Goal: Information Seeking & Learning: Learn about a topic

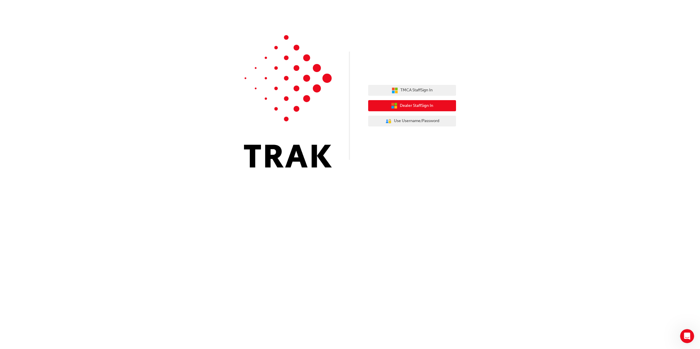
click at [419, 110] on button "Dealer Staff Sign In" at bounding box center [412, 105] width 88 height 11
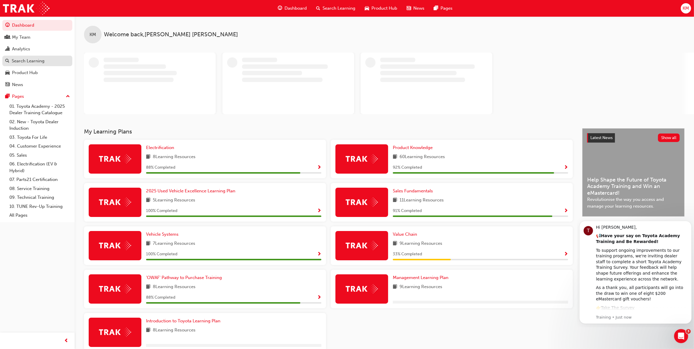
click at [27, 60] on div "Search Learning" at bounding box center [28, 61] width 33 height 7
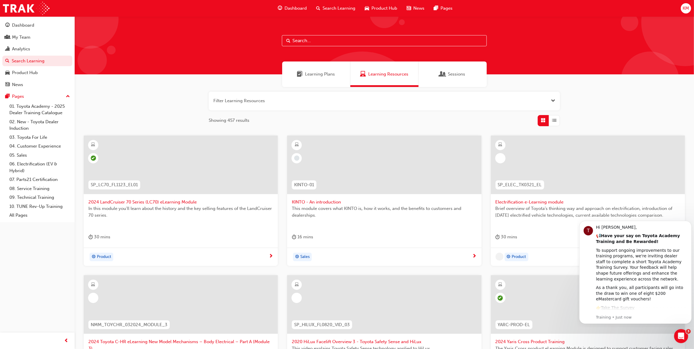
click at [348, 40] on input "text" at bounding box center [384, 40] width 205 height 11
click at [322, 68] on div "Learning Plans" at bounding box center [316, 73] width 68 height 25
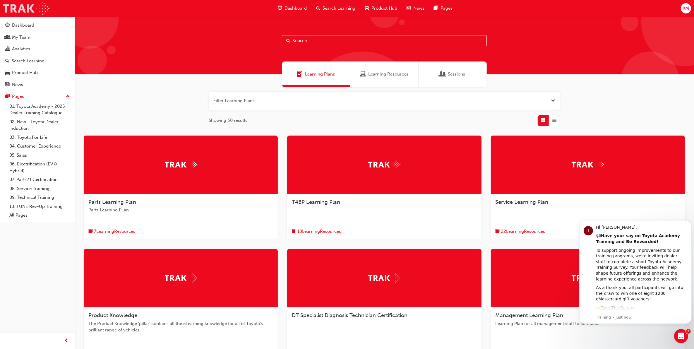
click at [34, 12] on img at bounding box center [26, 8] width 47 height 13
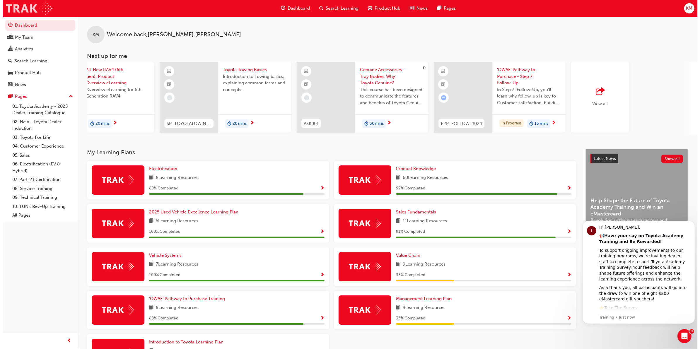
scroll to position [0, 207]
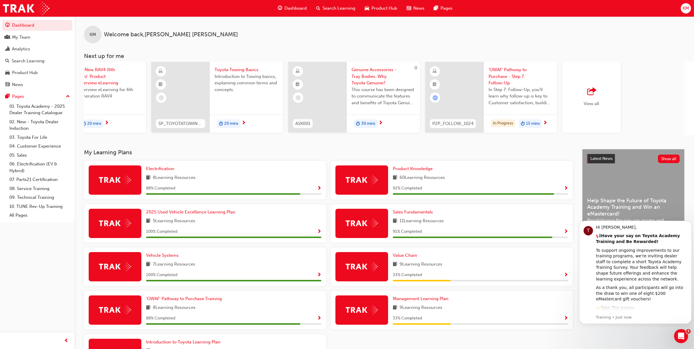
click at [476, 80] on div at bounding box center [454, 97] width 59 height 71
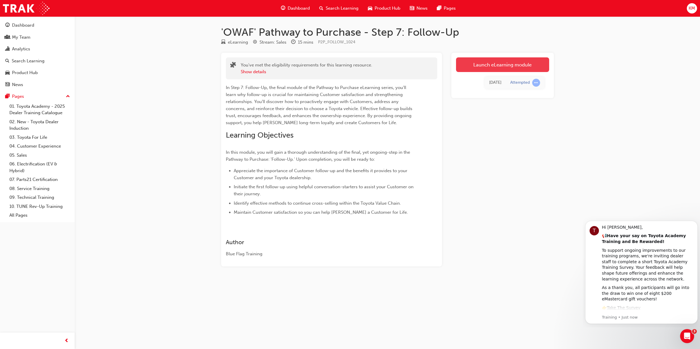
click at [493, 65] on link "Launch eLearning module" at bounding box center [502, 64] width 93 height 15
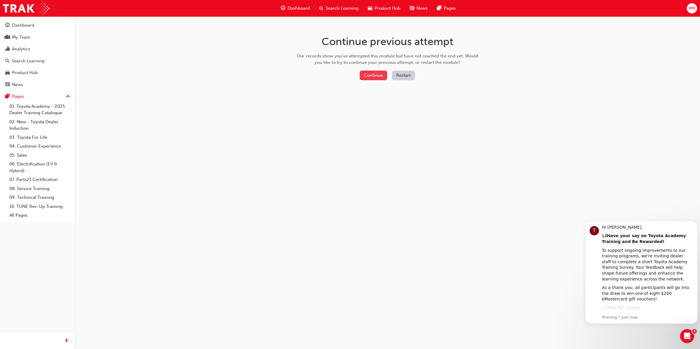
click at [366, 76] on button "Continue" at bounding box center [373, 76] width 28 height 10
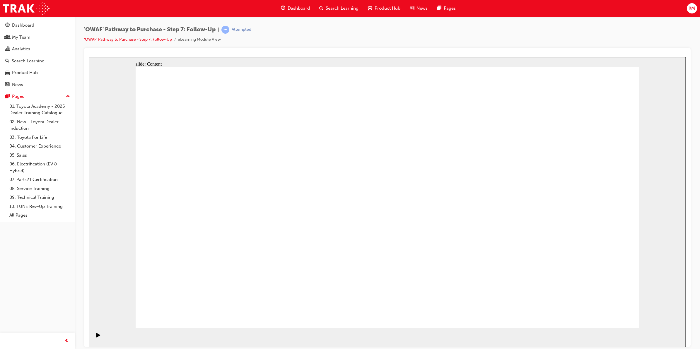
drag, startPoint x: 613, startPoint y: 317, endPoint x: 607, endPoint y: 311, distance: 8.9
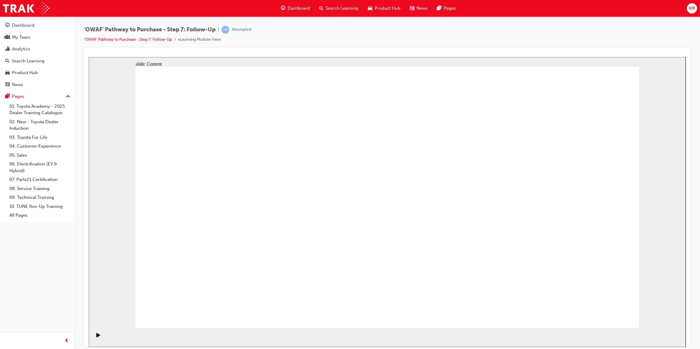
drag, startPoint x: 539, startPoint y: 127, endPoint x: 581, endPoint y: 159, distance: 52.9
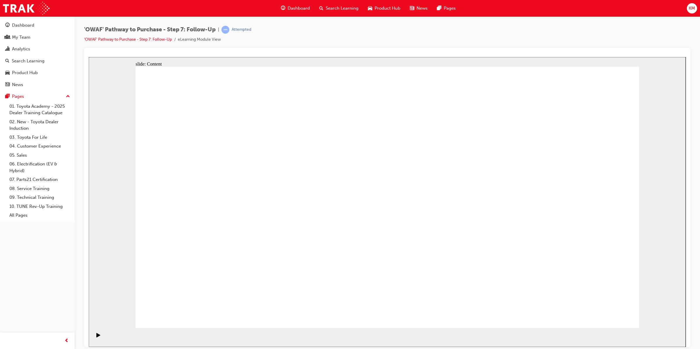
drag, startPoint x: 601, startPoint y: 304, endPoint x: 604, endPoint y: 313, distance: 9.0
drag, startPoint x: 615, startPoint y: 316, endPoint x: 602, endPoint y: 314, distance: 13.6
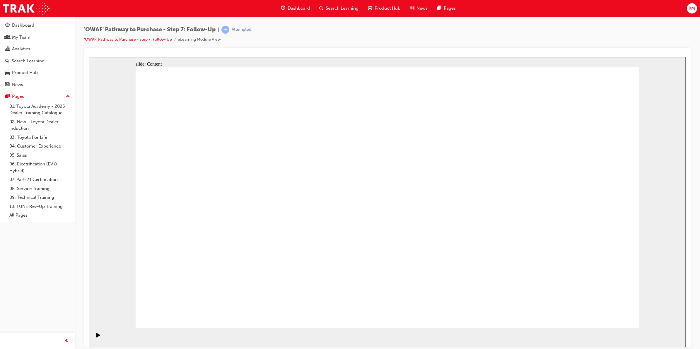
drag, startPoint x: 409, startPoint y: 132, endPoint x: 414, endPoint y: 131, distance: 5.1
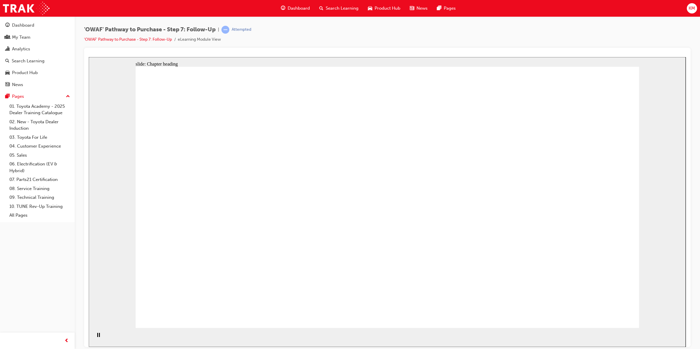
drag, startPoint x: 614, startPoint y: 317, endPoint x: 614, endPoint y: 311, distance: 6.1
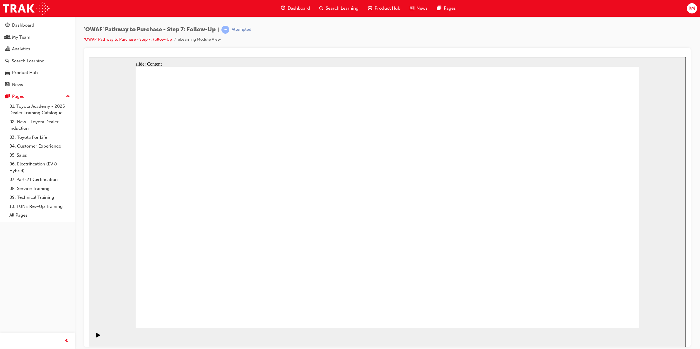
drag, startPoint x: 449, startPoint y: 163, endPoint x: 383, endPoint y: 141, distance: 69.2
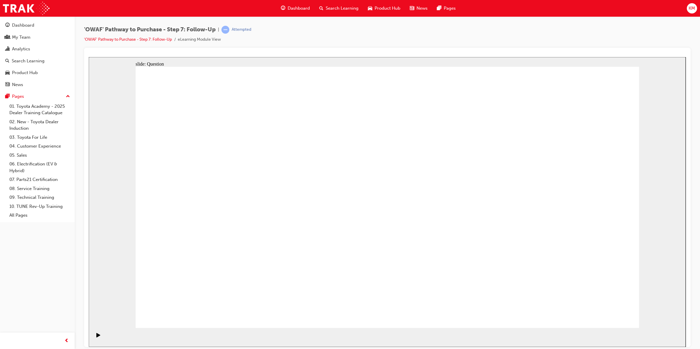
radio input "false"
radio input "true"
drag, startPoint x: 316, startPoint y: 274, endPoint x: 406, endPoint y: 174, distance: 134.7
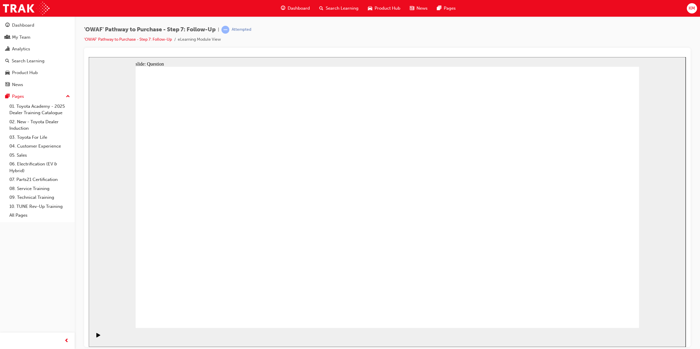
drag, startPoint x: 385, startPoint y: 289, endPoint x: 277, endPoint y: 192, distance: 145.5
drag, startPoint x: 463, startPoint y: 269, endPoint x: 281, endPoint y: 222, distance: 188.4
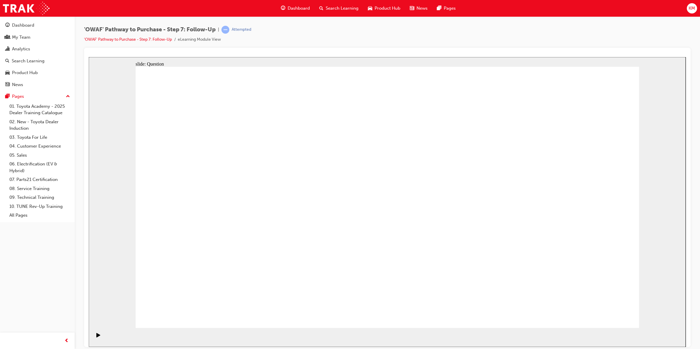
radio input "true"
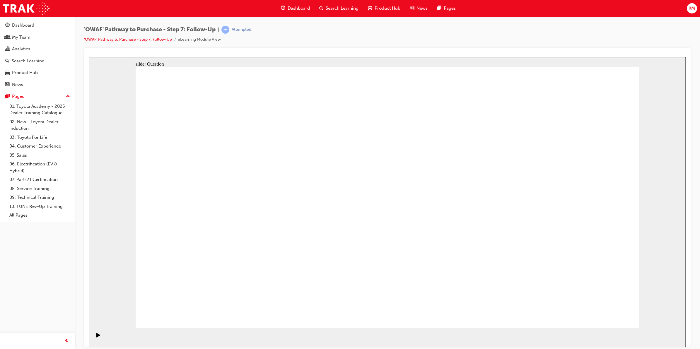
radio input "false"
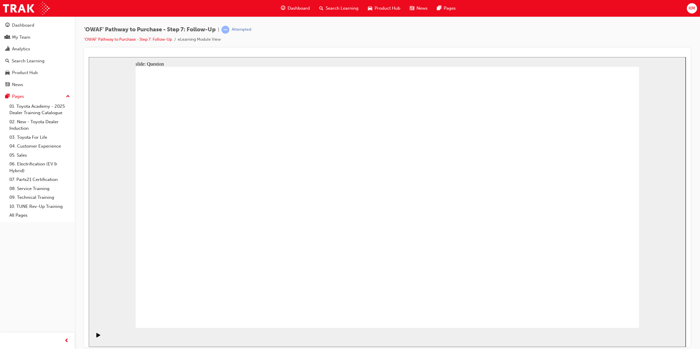
radio input "true"
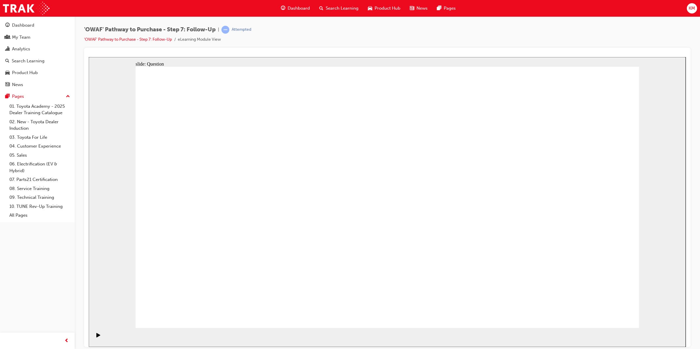
radio input "false"
radio input "true"
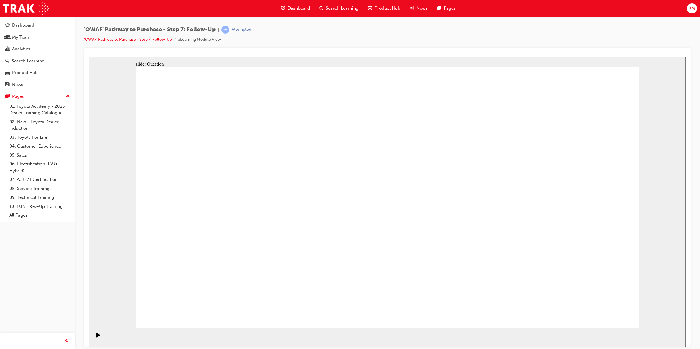
radio input "true"
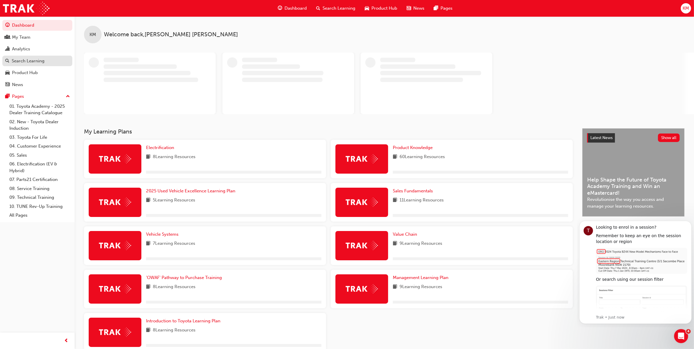
click at [31, 59] on div "Search Learning" at bounding box center [28, 61] width 33 height 7
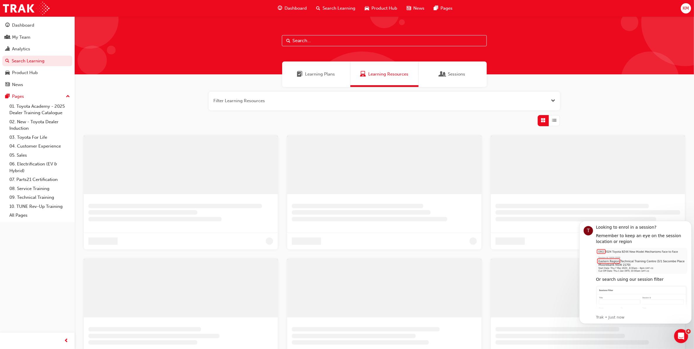
click at [327, 39] on input "text" at bounding box center [384, 40] width 205 height 11
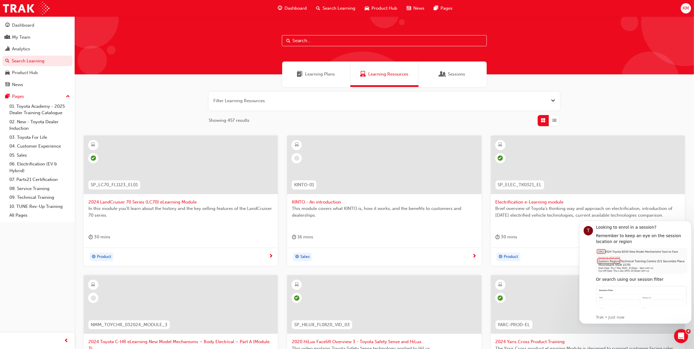
click at [304, 41] on input "text" at bounding box center [384, 40] width 205 height 11
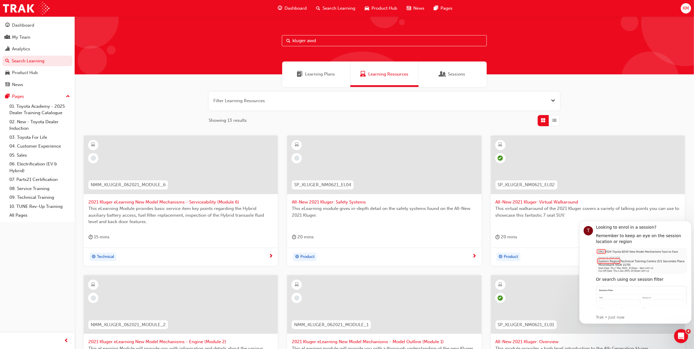
type input "kluger awd"
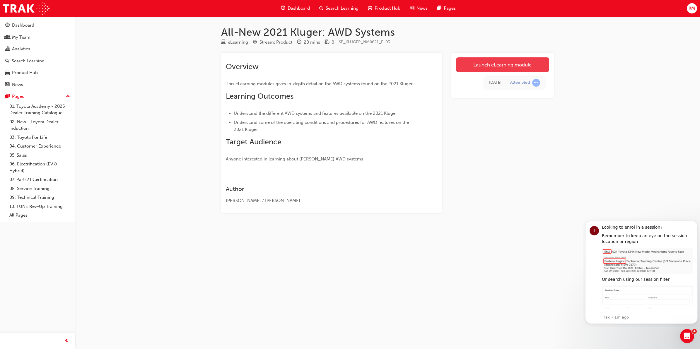
click at [506, 63] on link "Launch eLearning module" at bounding box center [502, 64] width 93 height 15
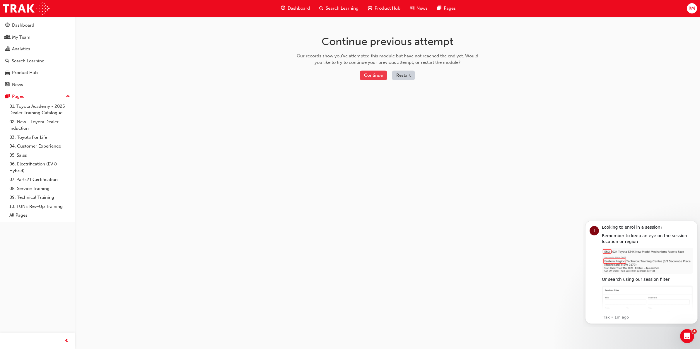
click at [371, 78] on button "Continue" at bounding box center [373, 76] width 28 height 10
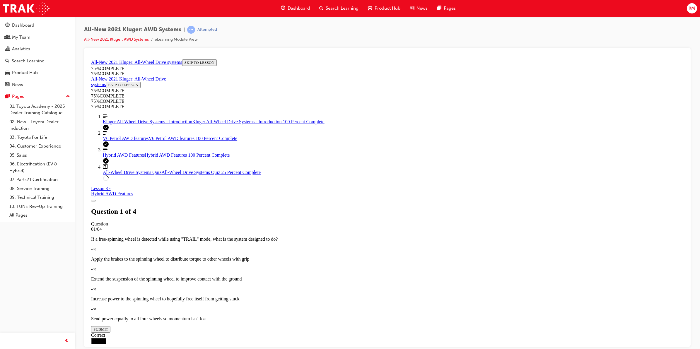
scroll to position [56, 0]
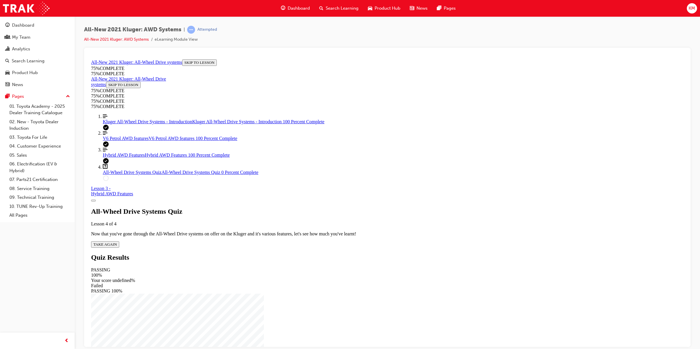
click at [352, 207] on div "All-Wheel Drive Systems Quiz Lesson 4 of 4 Now that you've gone through the All…" at bounding box center [387, 227] width 592 height 40
click at [117, 242] on span "TAKE AGAIN" at bounding box center [104, 244] width 23 height 4
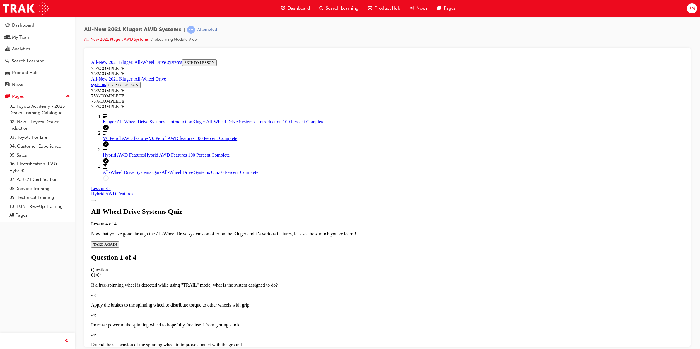
click at [482, 342] on p "Extend the suspension of the spinning wheel to improve contact with the ground" at bounding box center [387, 344] width 592 height 5
click at [447, 302] on p "Apply the brakes to the spinning wheel to distribute torque to other wheels wit…" at bounding box center [387, 304] width 592 height 5
click at [409, 342] on p "Extend the suspension of the spinning wheel to improve contact with the ground" at bounding box center [387, 344] width 592 height 5
click at [378, 349] on div "Quiz" at bounding box center [387, 354] width 592 height 5
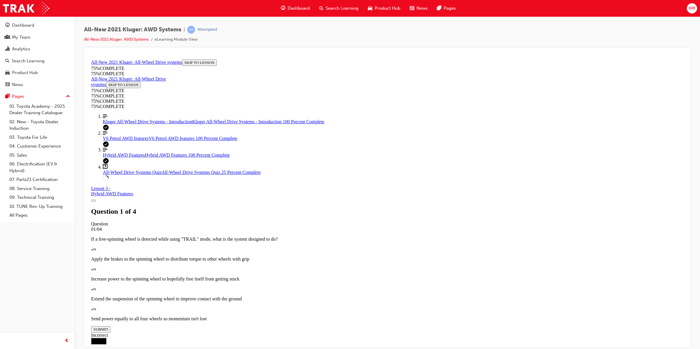
drag, startPoint x: 413, startPoint y: 227, endPoint x: 434, endPoint y: 291, distance: 67.2
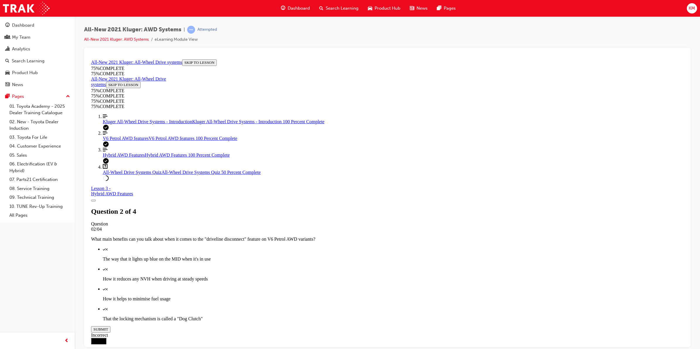
scroll to position [21, 0]
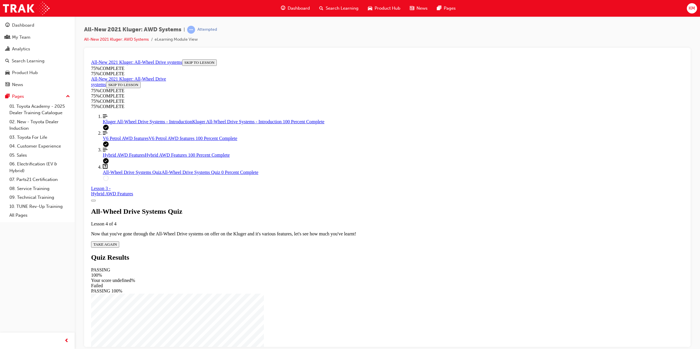
click at [117, 242] on span "TAKE AGAIN" at bounding box center [104, 244] width 23 height 4
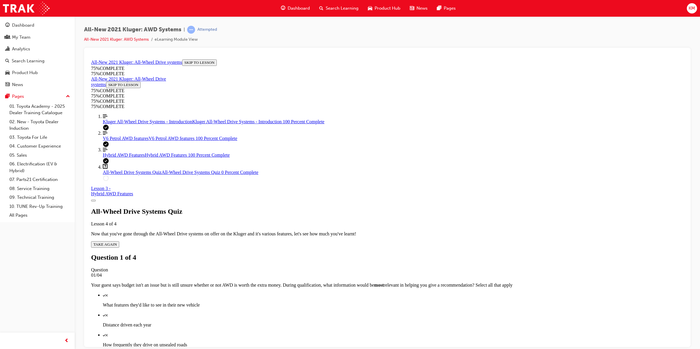
click at [391, 342] on p "How frequently they drive on unsealed roads" at bounding box center [393, 344] width 580 height 5
click at [383, 349] on div "Quiz" at bounding box center [393, 354] width 580 height 5
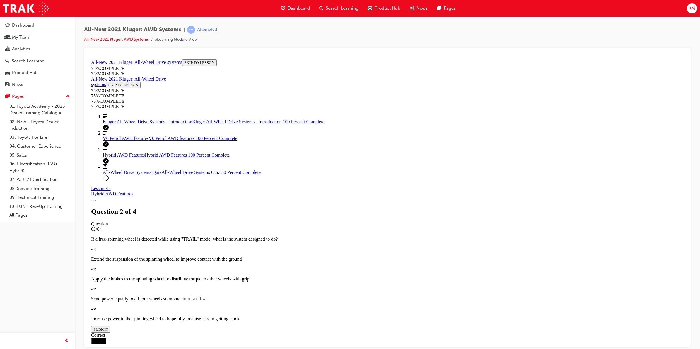
scroll to position [58, 0]
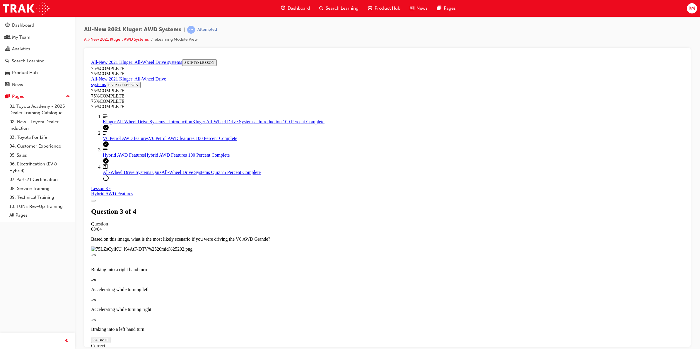
scroll to position [21, 0]
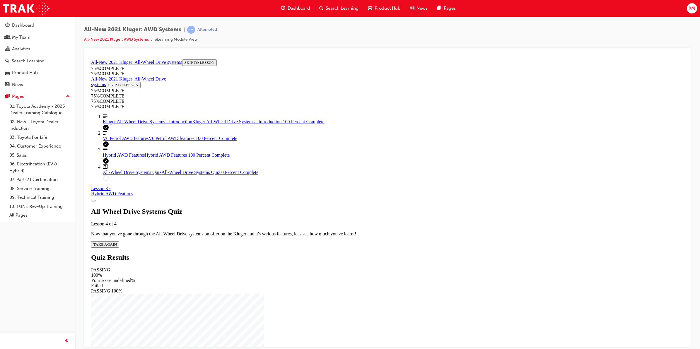
click at [117, 242] on span "TAKE AGAIN" at bounding box center [104, 244] width 23 height 4
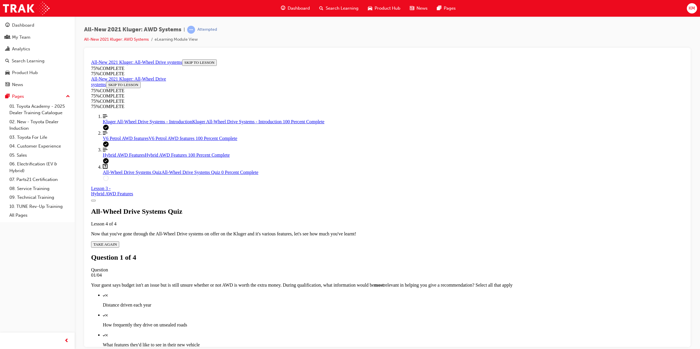
click at [421, 322] on p "How frequently they drive on unsealed roads" at bounding box center [393, 324] width 580 height 5
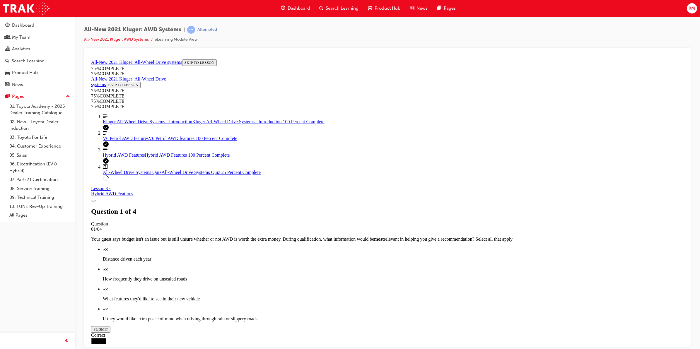
drag, startPoint x: 423, startPoint y: 296, endPoint x: 314, endPoint y: 236, distance: 124.4
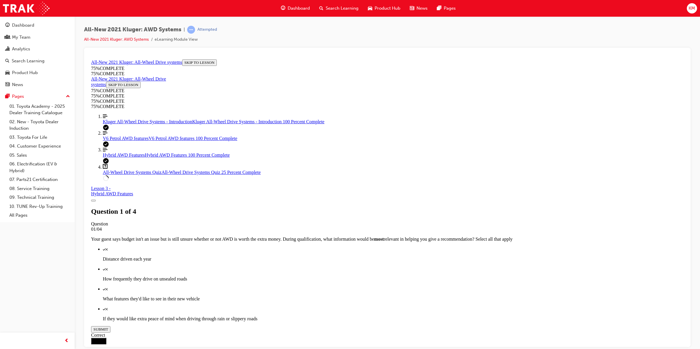
scroll to position [21, 0]
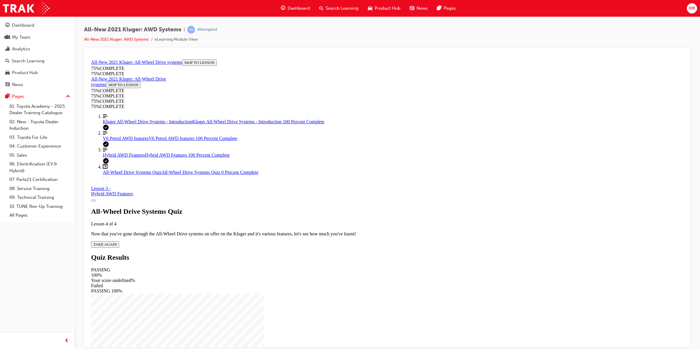
click at [119, 241] on button "TAKE AGAIN" at bounding box center [105, 244] width 28 height 6
click at [381, 328] on p "Accelerating while turning right" at bounding box center [387, 330] width 592 height 5
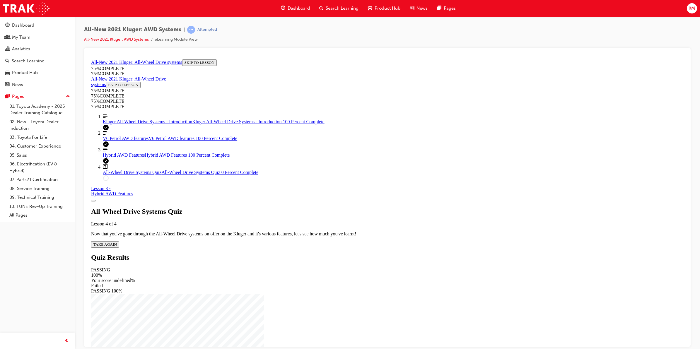
click at [350, 210] on div "All-Wheel Drive Systems Quiz Lesson 4 of 4 Now that you've gone through the All…" at bounding box center [387, 227] width 592 height 40
click at [117, 242] on span "TAKE AGAIN" at bounding box center [104, 244] width 23 height 4
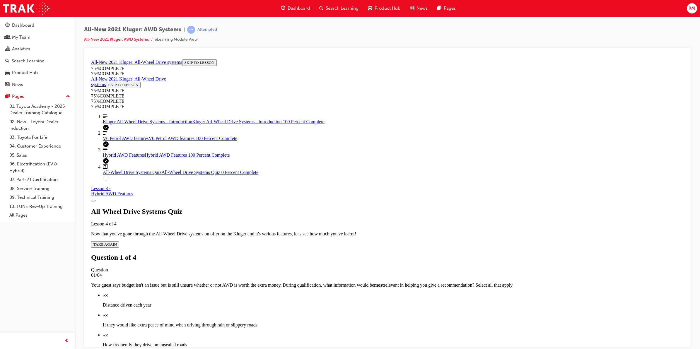
click at [126, 140] on span "V6 Petrol AWD features" at bounding box center [126, 138] width 46 height 5
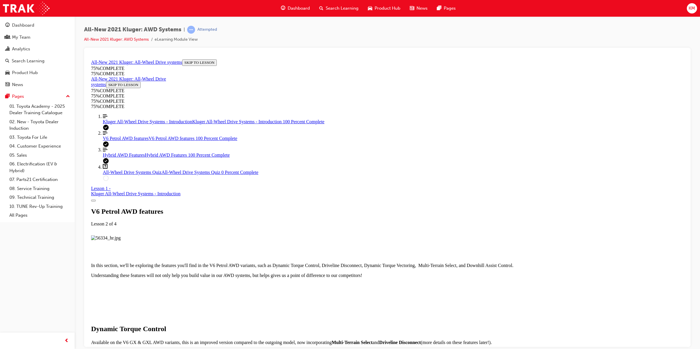
scroll to position [715, 0]
click at [139, 174] on span "All-Wheel Drive Systems Quiz" at bounding box center [132, 171] width 59 height 5
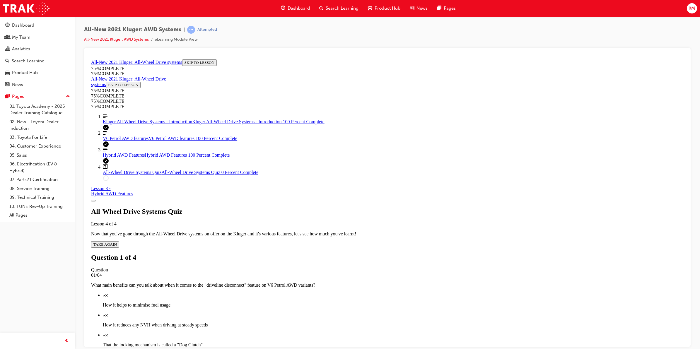
scroll to position [20, 0]
click at [364, 302] on p "How it helps to minimise fuel usage" at bounding box center [393, 304] width 580 height 5
click at [379, 312] on div "Quiz" at bounding box center [393, 314] width 580 height 5
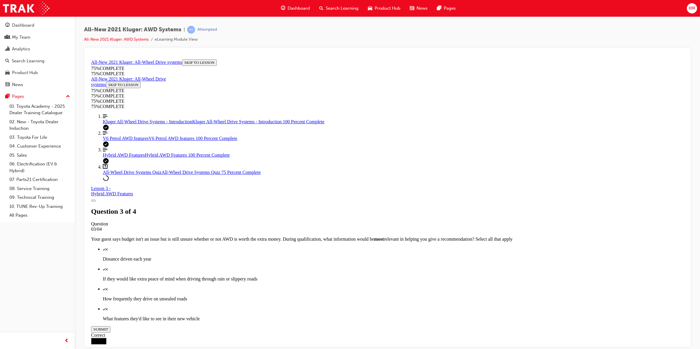
scroll to position [21, 0]
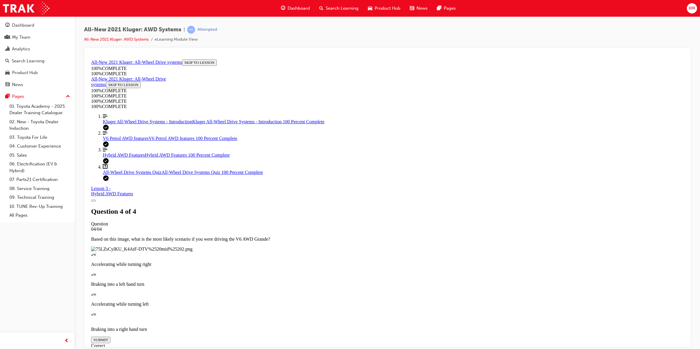
scroll to position [21, 0]
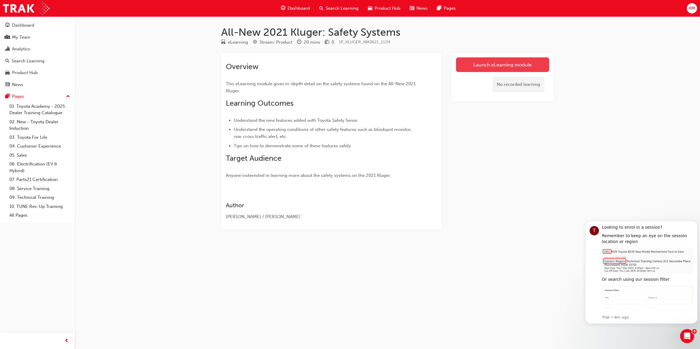
click at [497, 64] on link "Launch eLearning module" at bounding box center [502, 64] width 93 height 15
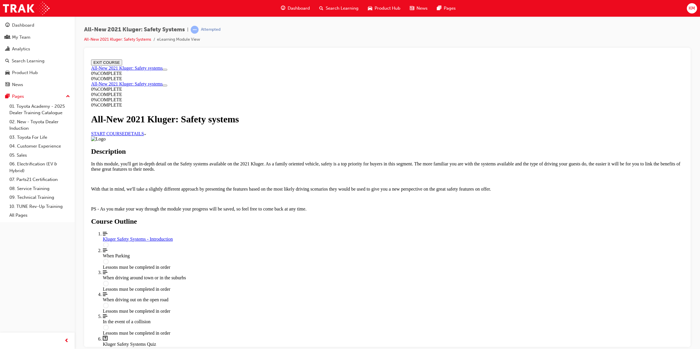
click at [125, 136] on link "START COURSE" at bounding box center [108, 133] width 34 height 5
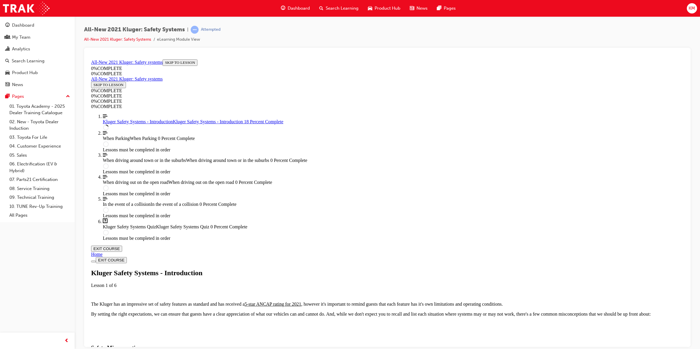
scroll to position [93, 0]
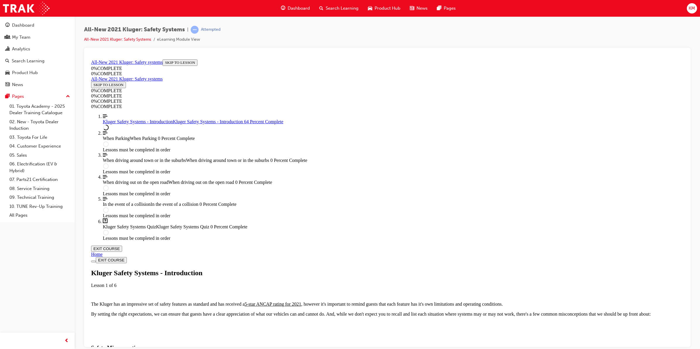
scroll to position [606, 0]
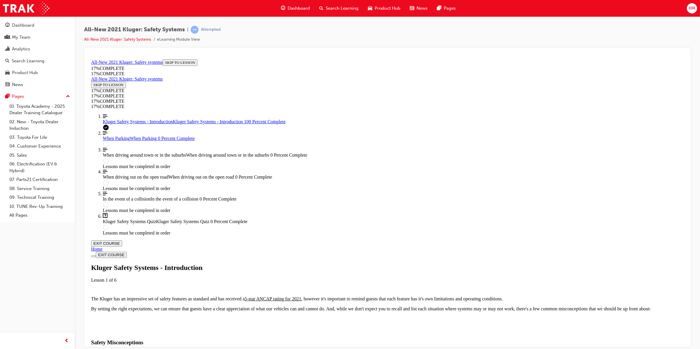
scroll to position [790, 0]
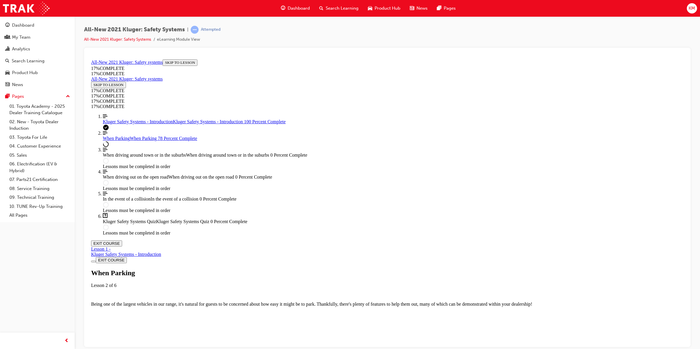
scroll to position [1929, 0]
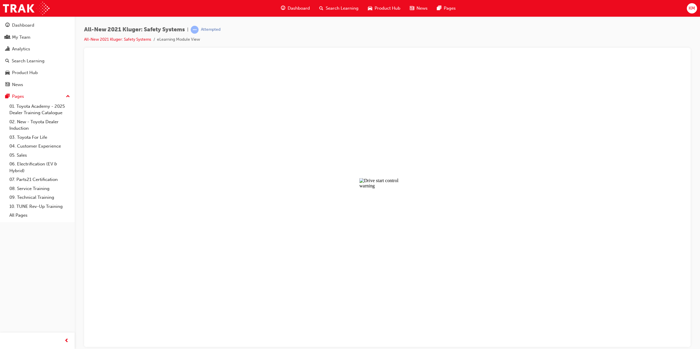
click at [394, 206] on button "Unzoom image" at bounding box center [387, 202] width 597 height 290
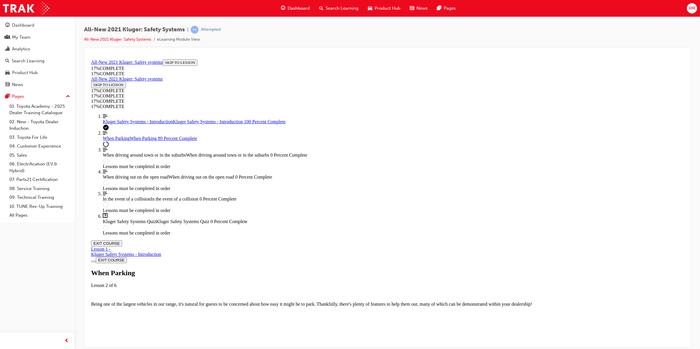
scroll to position [1344, 0]
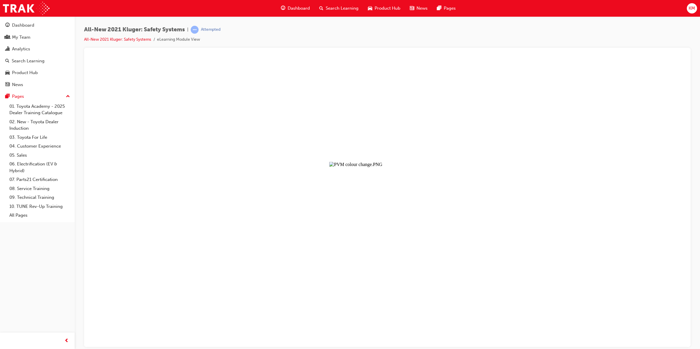
click at [414, 180] on button "Unzoom image" at bounding box center [387, 202] width 597 height 290
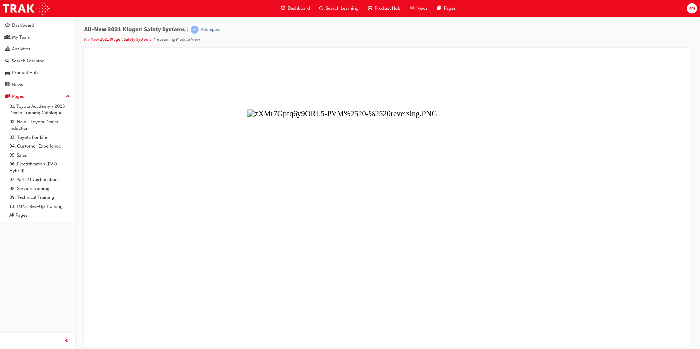
click at [403, 173] on button "Unzoom image" at bounding box center [387, 202] width 597 height 290
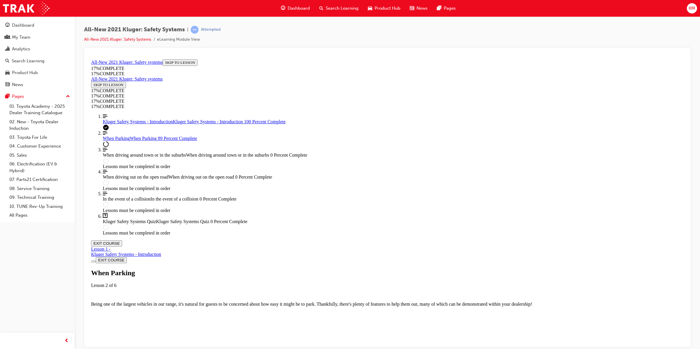
scroll to position [1929, 0]
drag, startPoint x: 467, startPoint y: 296, endPoint x: 468, endPoint y: 300, distance: 4.4
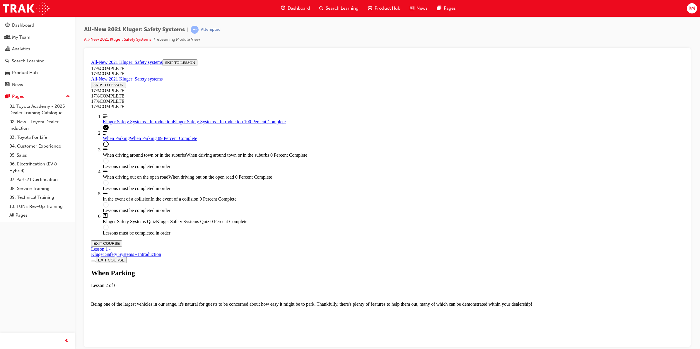
drag, startPoint x: 476, startPoint y: 302, endPoint x: 463, endPoint y: 296, distance: 14.4
drag, startPoint x: 463, startPoint y: 296, endPoint x: 489, endPoint y: 301, distance: 26.9
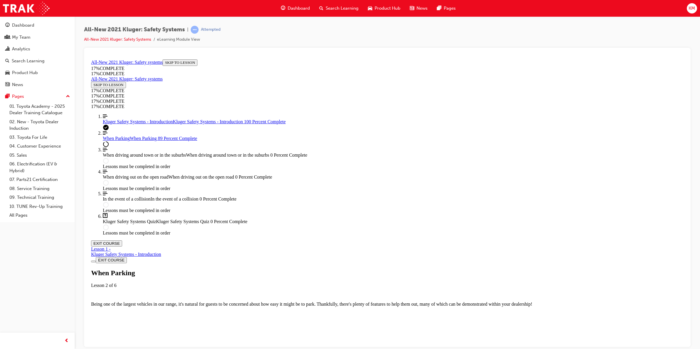
drag, startPoint x: 482, startPoint y: 304, endPoint x: 373, endPoint y: 311, distance: 109.1
drag, startPoint x: 373, startPoint y: 311, endPoint x: 448, endPoint y: 296, distance: 76.3
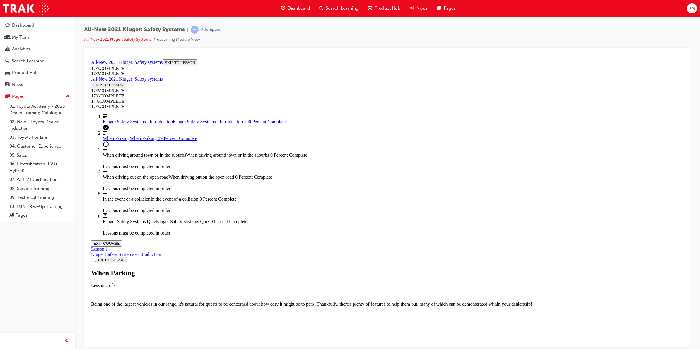
scroll to position [1746, 0]
drag, startPoint x: 296, startPoint y: 193, endPoint x: 306, endPoint y: 185, distance: 13.2
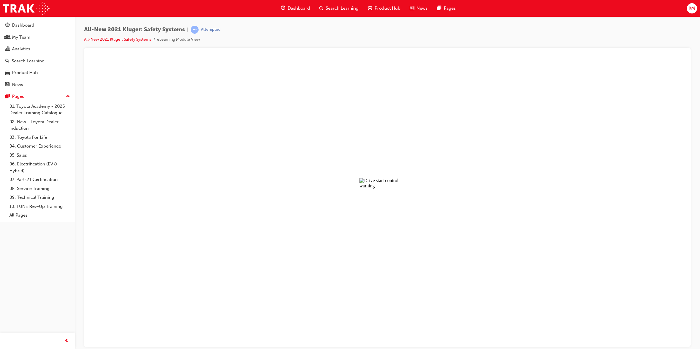
click at [410, 179] on button "Unzoom image" at bounding box center [387, 202] width 597 height 290
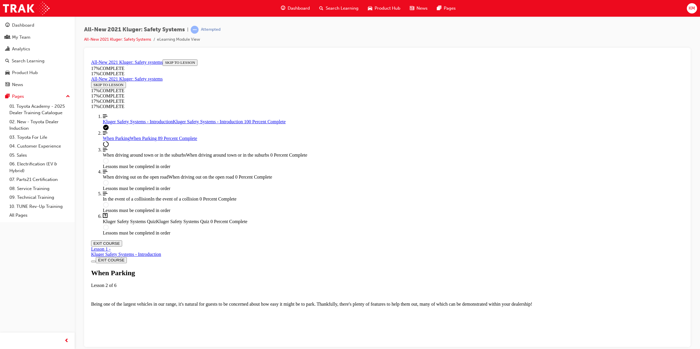
scroll to position [1490, 0]
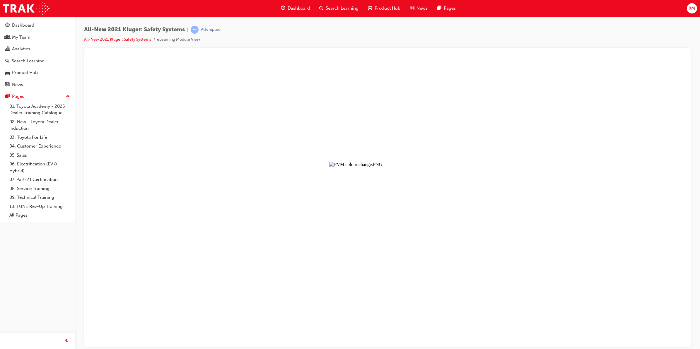
click at [409, 185] on button "Unzoom image" at bounding box center [387, 202] width 597 height 290
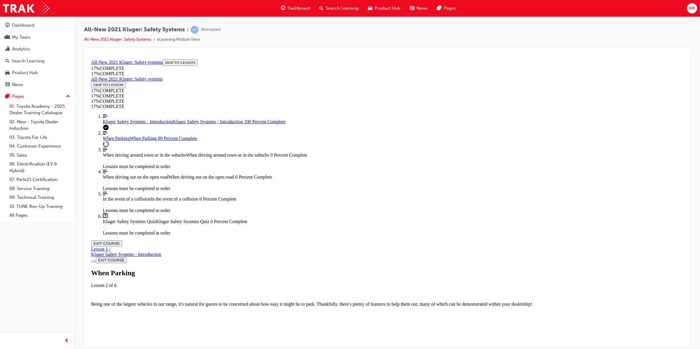
scroll to position [1344, 0]
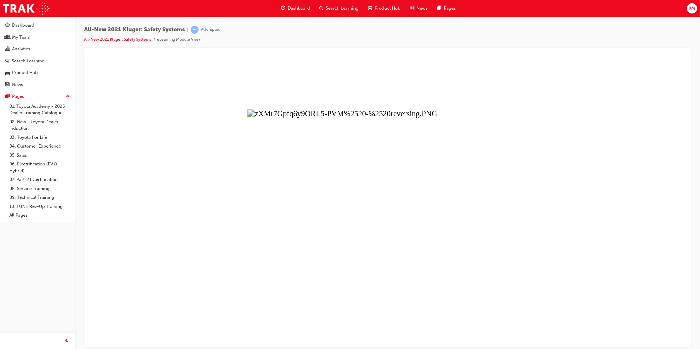
click at [432, 161] on button "Unzoom image" at bounding box center [387, 202] width 597 height 290
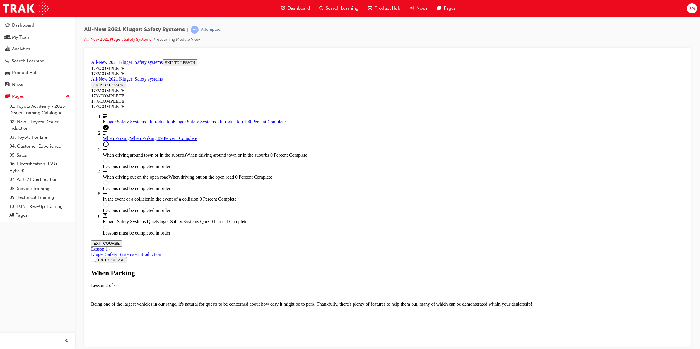
scroll to position [1125, 0]
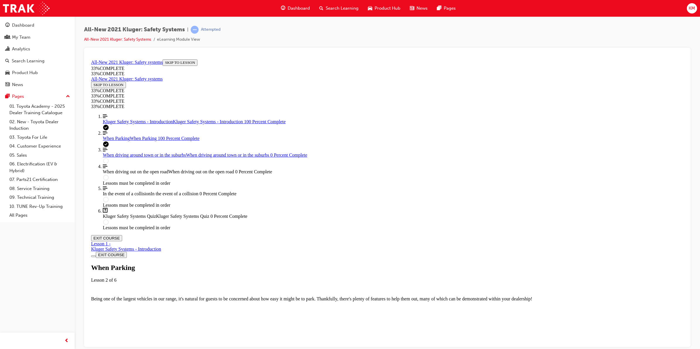
scroll to position [2069, 0]
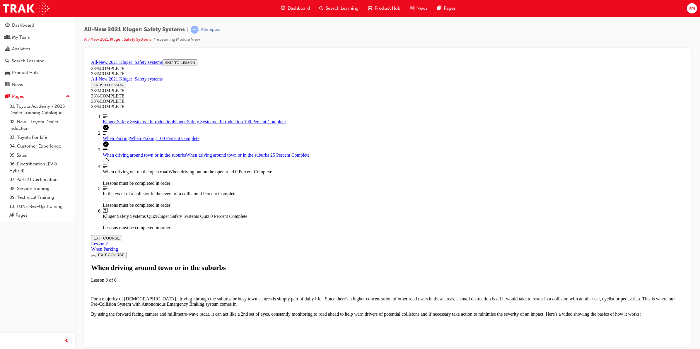
scroll to position [150, 0]
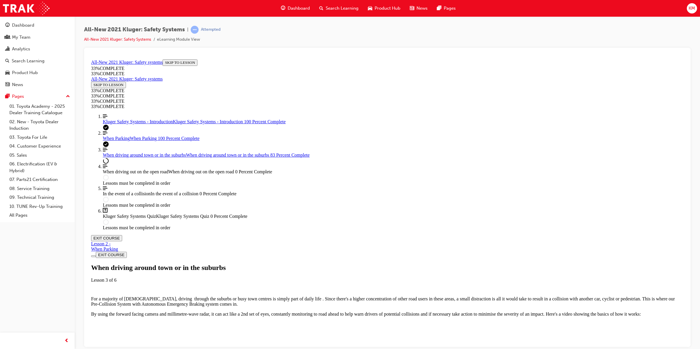
scroll to position [979, 0]
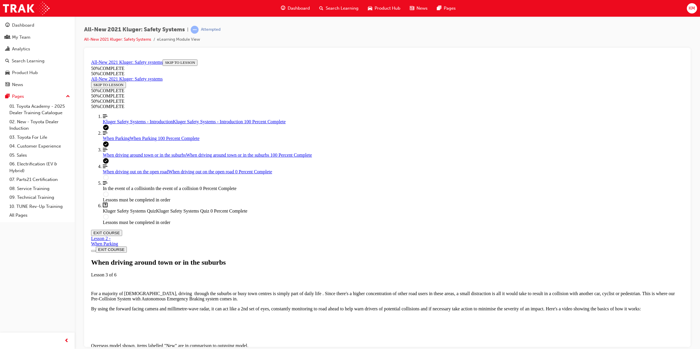
scroll to position [1163, 0]
drag, startPoint x: 336, startPoint y: 136, endPoint x: 431, endPoint y: 150, distance: 96.2
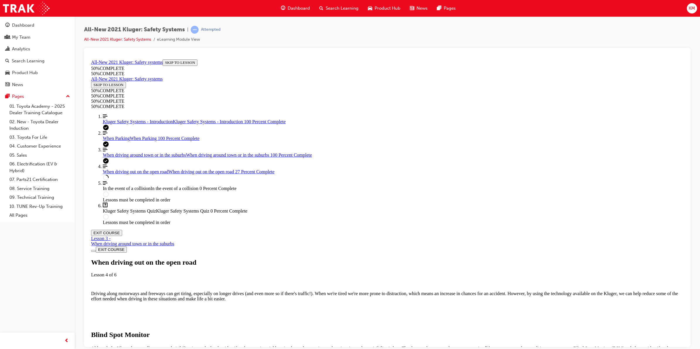
scroll to position [715, 0]
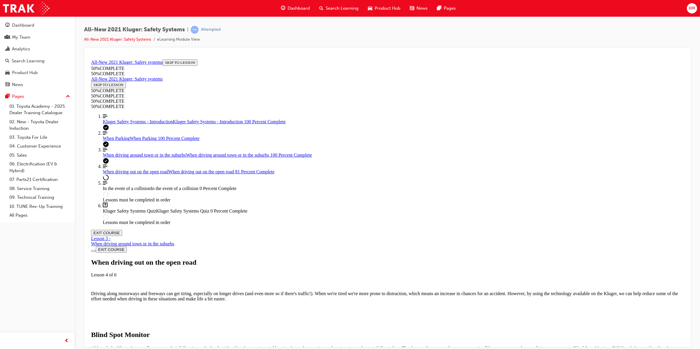
scroll to position [2898, 0]
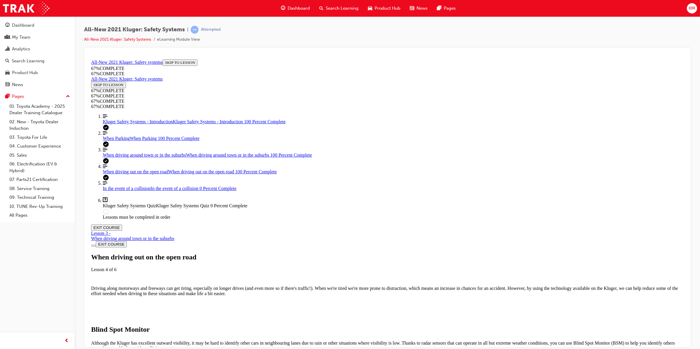
scroll to position [3419, 0]
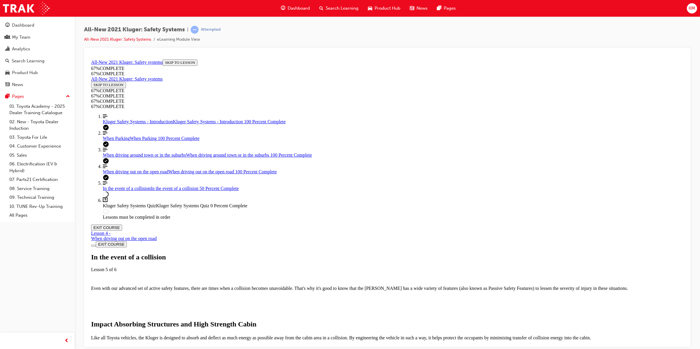
scroll to position [532, 0]
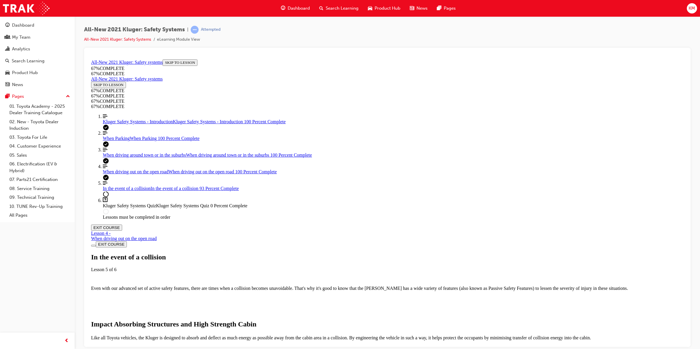
scroll to position [1341, 0]
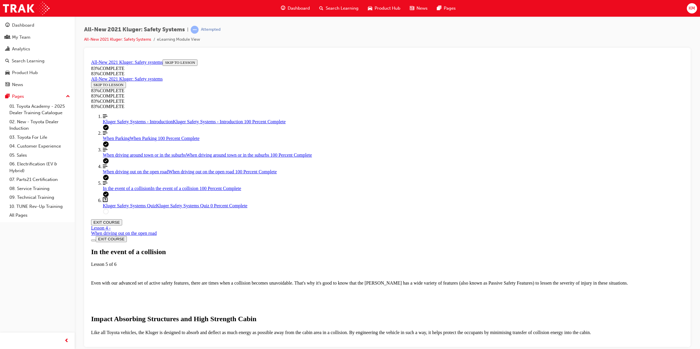
drag, startPoint x: 415, startPoint y: 262, endPoint x: 420, endPoint y: 265, distance: 6.0
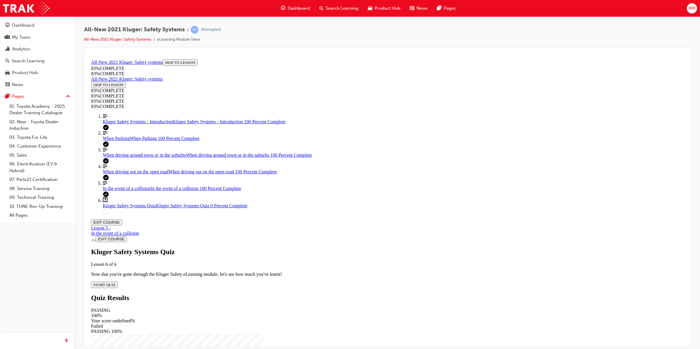
scroll to position [20, 0]
click at [118, 281] on button "START QUIZ" at bounding box center [104, 284] width 27 height 6
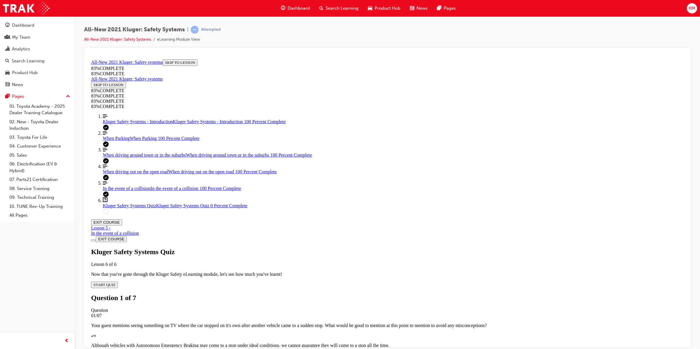
scroll to position [21, 0]
click at [448, 342] on p "Although vehicles with Autonomous Emergency Braking may come to a stop under id…" at bounding box center [387, 344] width 592 height 5
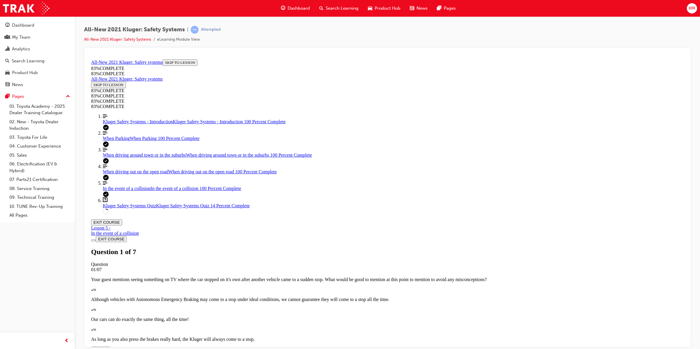
drag, startPoint x: 474, startPoint y: 200, endPoint x: 460, endPoint y: 193, distance: 16.0
drag, startPoint x: 385, startPoint y: 179, endPoint x: 410, endPoint y: 204, distance: 35.4
drag, startPoint x: 389, startPoint y: 231, endPoint x: 417, endPoint y: 176, distance: 62.3
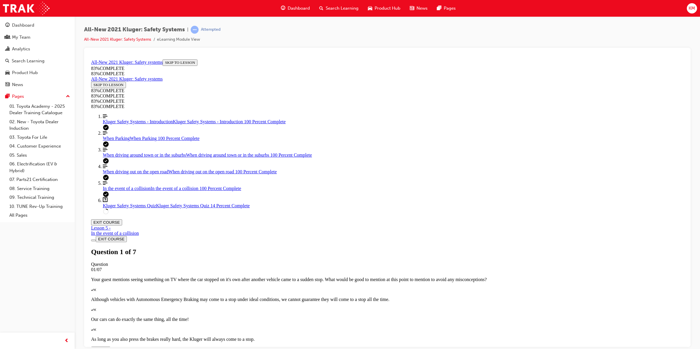
drag, startPoint x: 365, startPoint y: 234, endPoint x: 390, endPoint y: 234, distance: 24.3
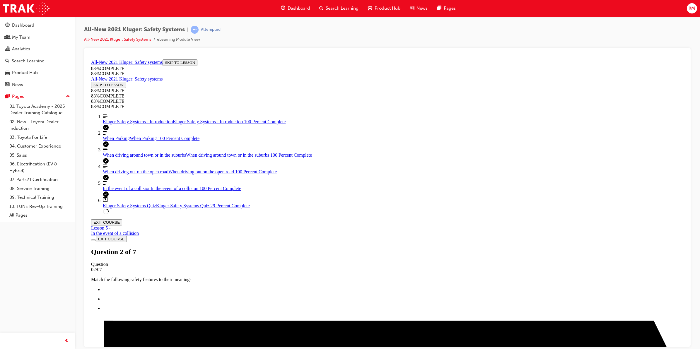
scroll to position [119, 0]
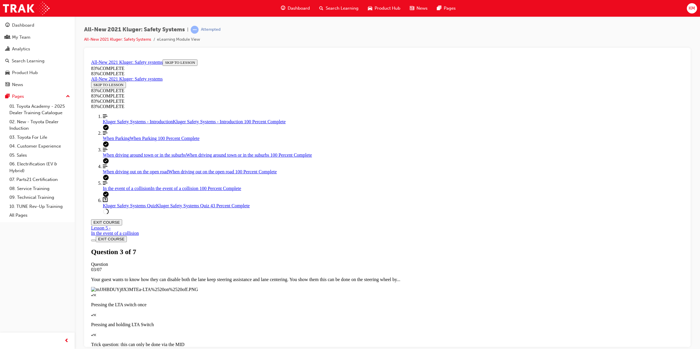
scroll to position [90, 0]
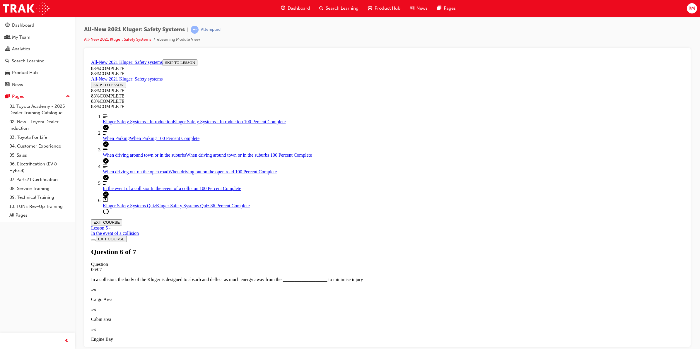
scroll to position [51, 0]
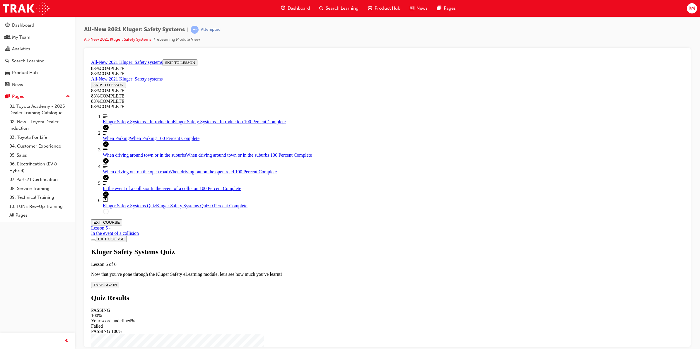
click at [349, 248] on div "Kluger Safety Systems Quiz Lesson 6 of 6 Now that you've gone through the Kluge…" at bounding box center [387, 268] width 592 height 40
click at [355, 248] on div "Kluger Safety Systems Quiz Lesson 6 of 6 Now that you've gone through the Kluge…" at bounding box center [387, 268] width 592 height 40
click at [117, 282] on span "TAKE AGAIN" at bounding box center [104, 284] width 23 height 4
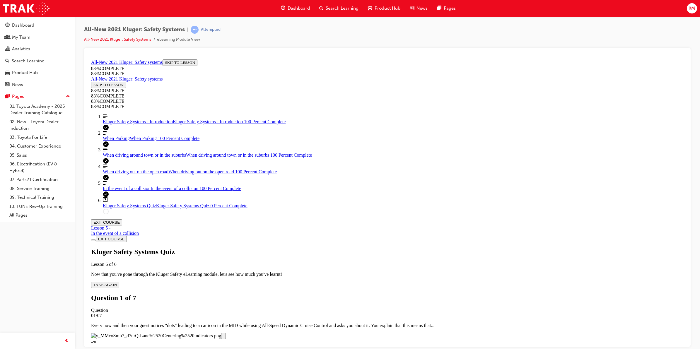
scroll to position [87, 0]
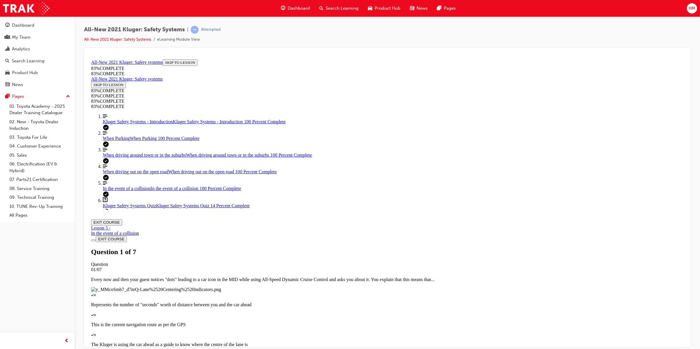
scroll to position [21, 0]
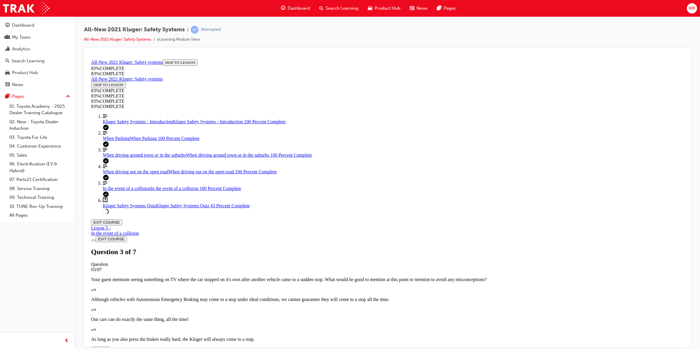
drag, startPoint x: 378, startPoint y: 185, endPoint x: 374, endPoint y: 184, distance: 4.8
drag, startPoint x: 380, startPoint y: 232, endPoint x: 419, endPoint y: 178, distance: 66.5
drag, startPoint x: 368, startPoint y: 208, endPoint x: 401, endPoint y: 237, distance: 43.8
drag, startPoint x: 378, startPoint y: 202, endPoint x: 404, endPoint y: 202, distance: 26.6
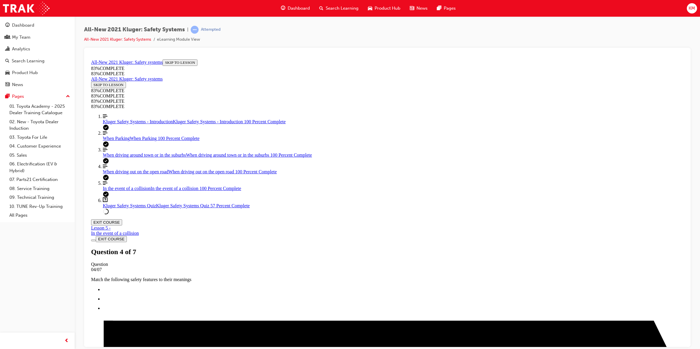
scroll to position [58, 0]
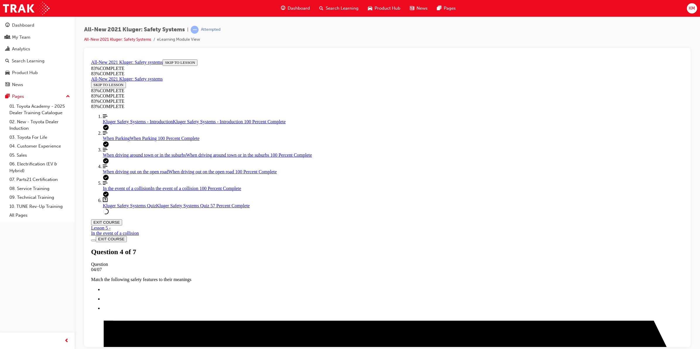
drag, startPoint x: 420, startPoint y: 313, endPoint x: 573, endPoint y: 253, distance: 164.0
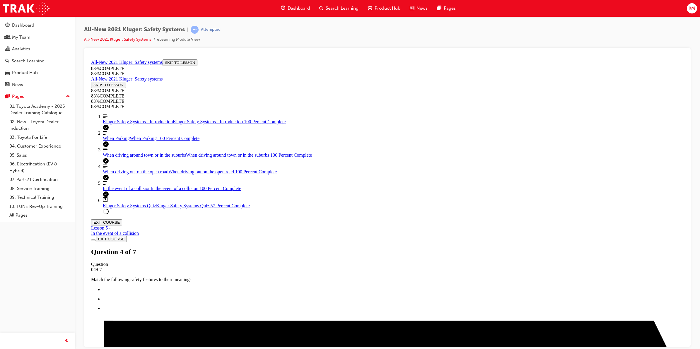
scroll to position [21, 0]
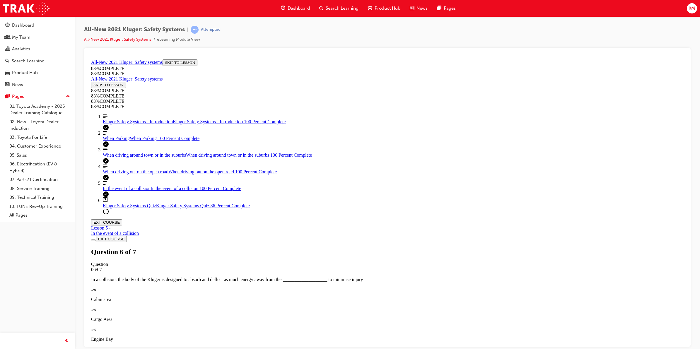
scroll to position [95, 0]
